Goal: Information Seeking & Learning: Learn about a topic

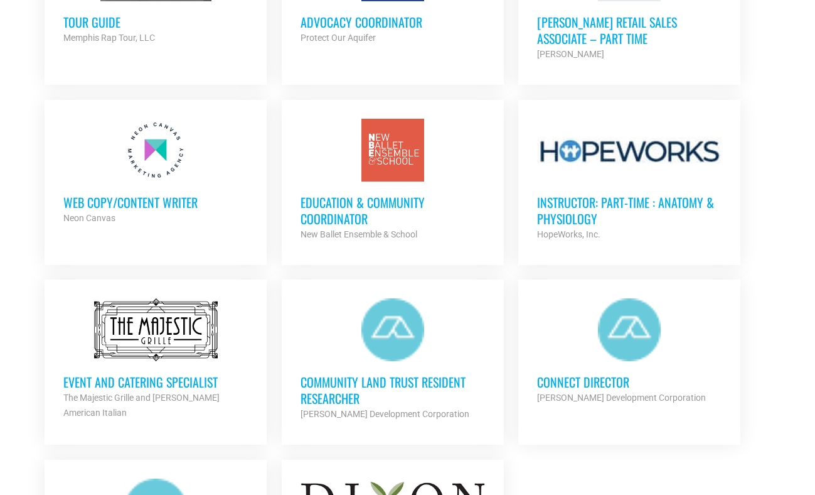
scroll to position [1205, 0]
click at [352, 212] on h3 "Education & Community Coordinator" at bounding box center [393, 209] width 185 height 33
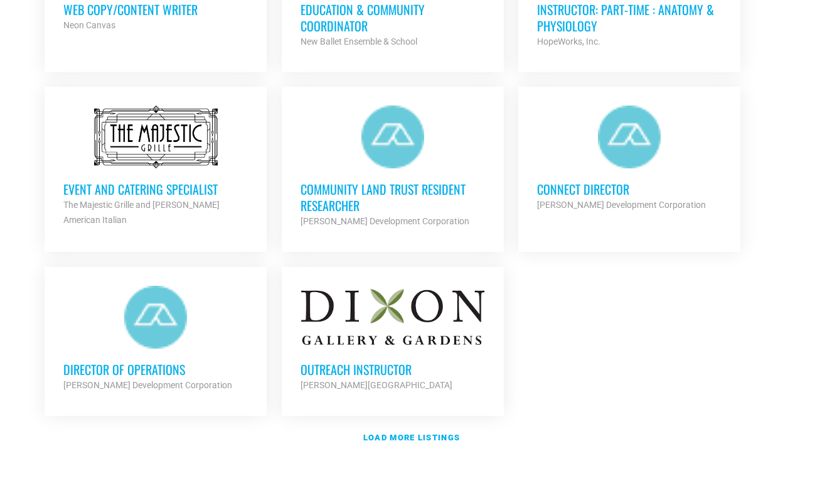
scroll to position [1405, 0]
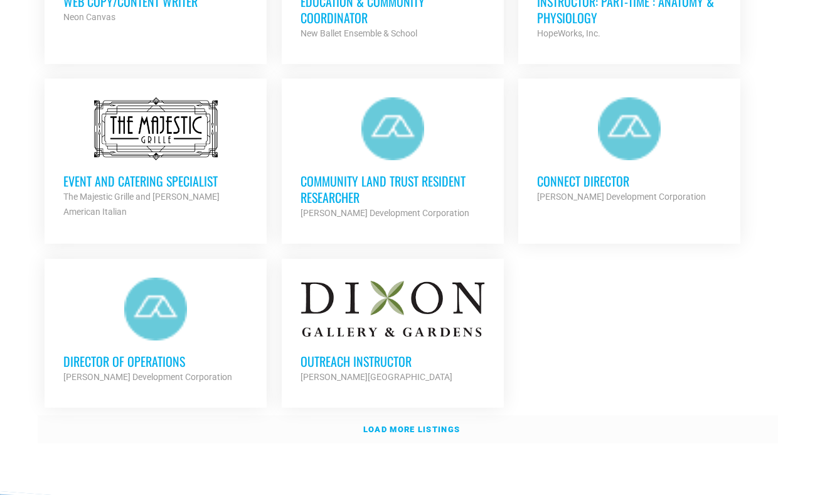
click at [438, 426] on strong "Load more listings" at bounding box center [411, 428] width 97 height 9
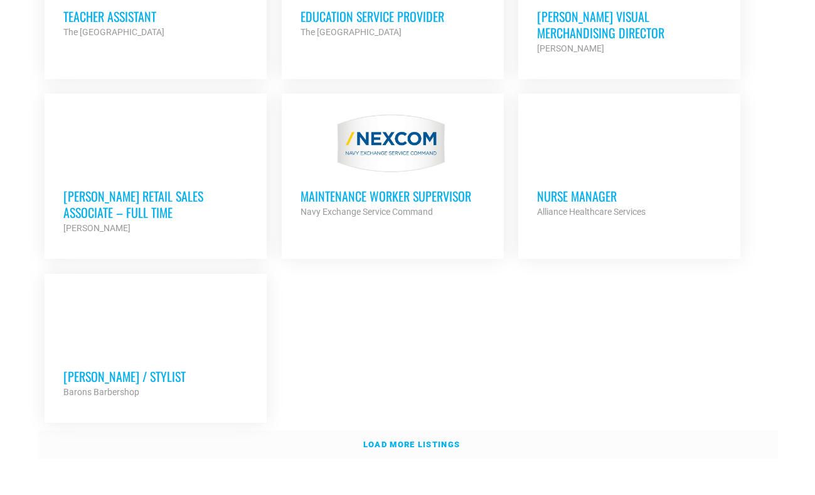
scroll to position [2666, 0]
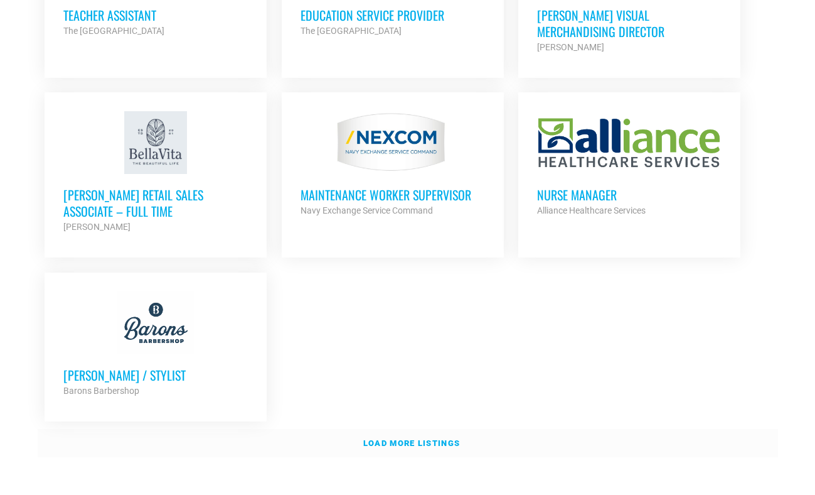
click at [435, 438] on strong "Load more listings" at bounding box center [411, 442] width 97 height 9
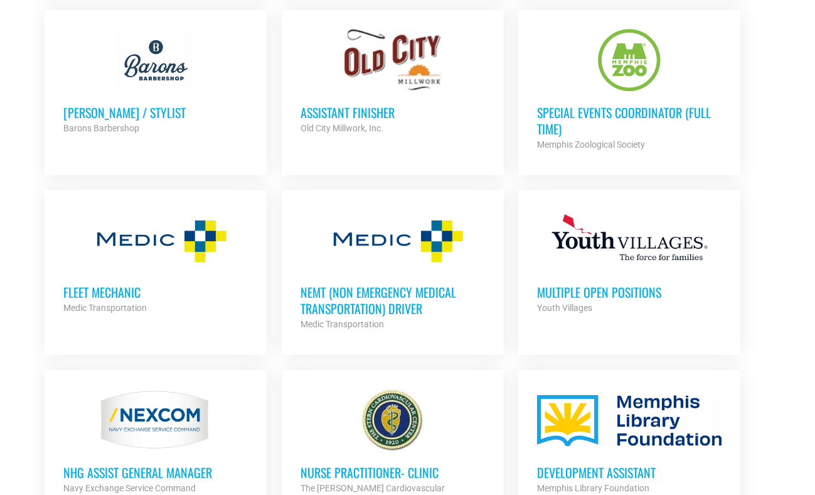
scroll to position [2922, 0]
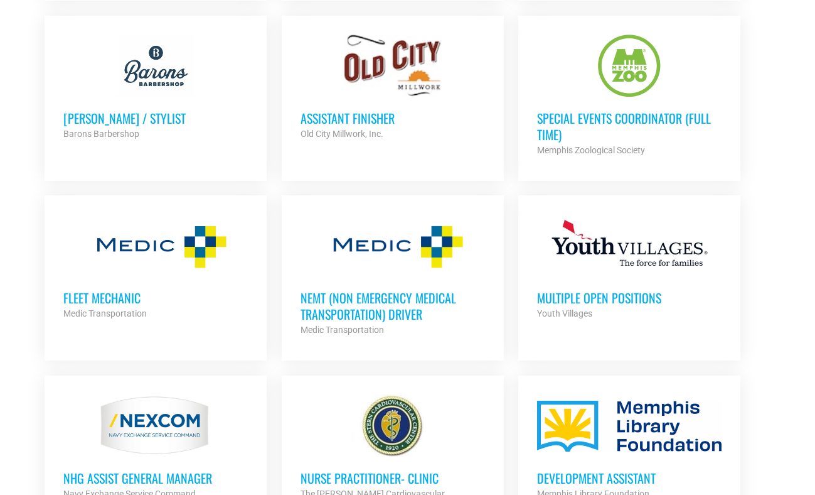
click at [631, 289] on h3 "Multiple Open Positions" at bounding box center [629, 297] width 185 height 16
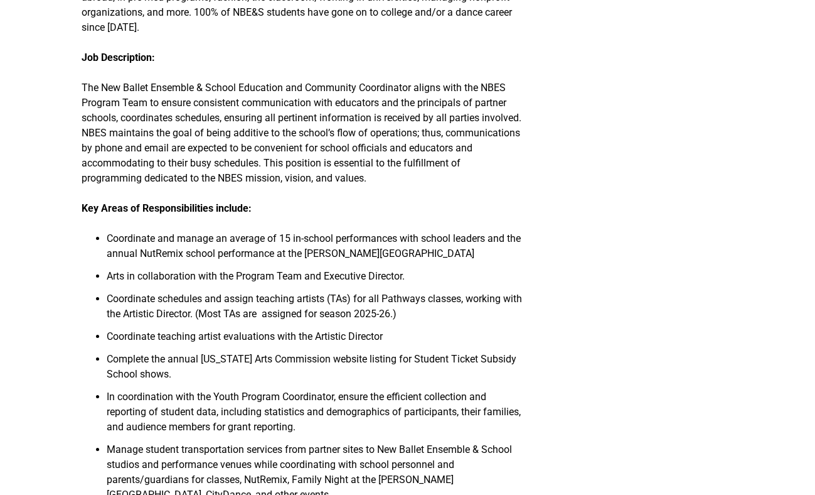
scroll to position [643, 0]
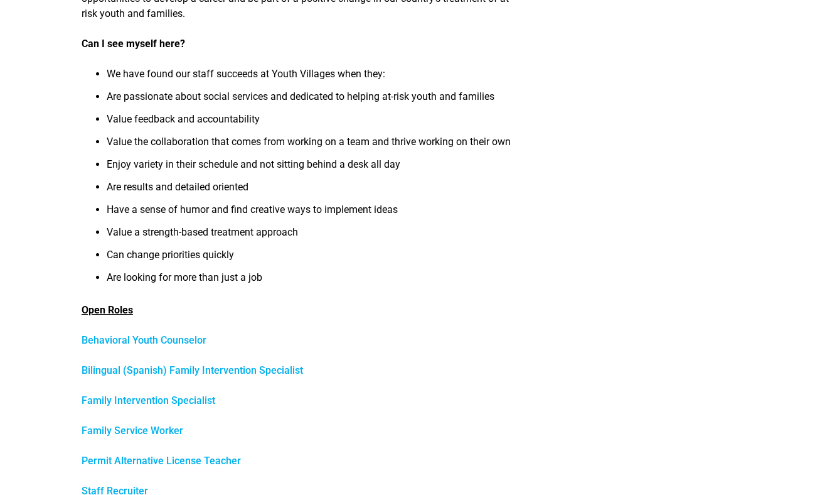
scroll to position [352, 0]
